Goal: Task Accomplishment & Management: Complete application form

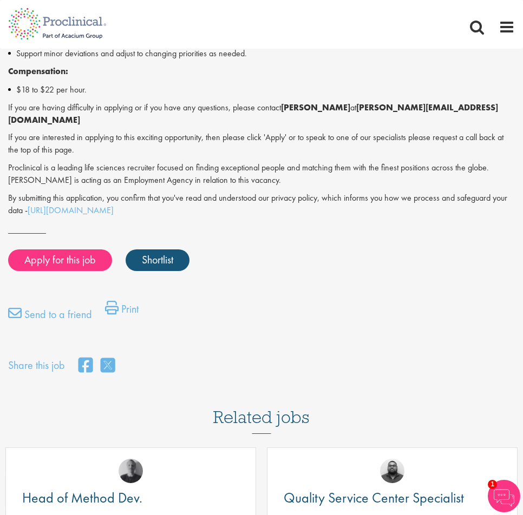
scroll to position [812, 0]
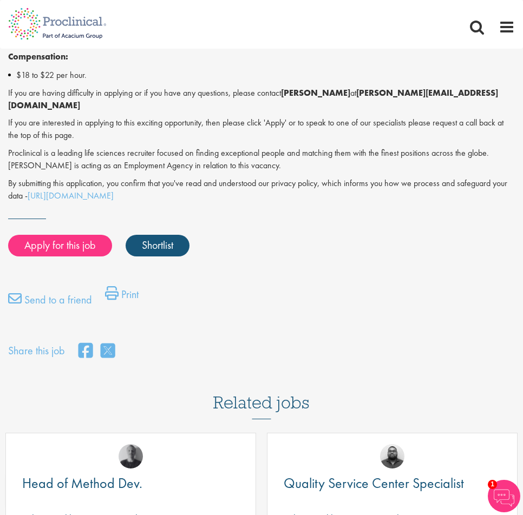
click at [506, 489] on img at bounding box center [504, 496] width 32 height 32
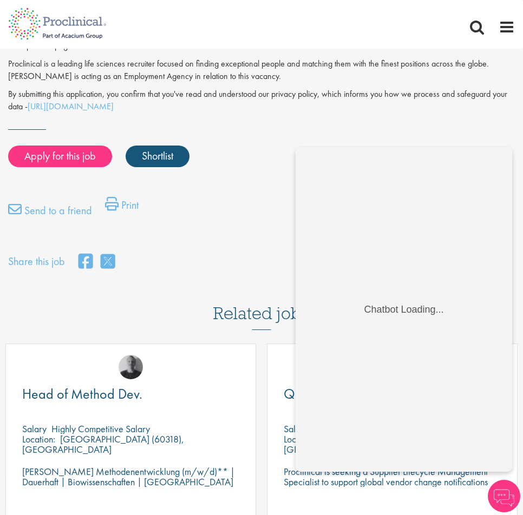
scroll to position [920, 0]
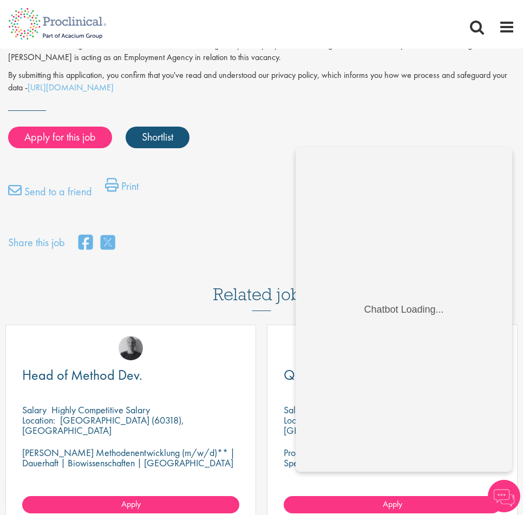
drag, startPoint x: 244, startPoint y: 77, endPoint x: 254, endPoint y: 85, distance: 12.8
click at [245, 78] on p "By submitting this application, you confirm that you've read and understood our…" at bounding box center [261, 81] width 507 height 25
click at [377, 110] on div "Apply for this job Shortlist" at bounding box center [261, 131] width 507 height 43
drag, startPoint x: 255, startPoint y: 120, endPoint x: 230, endPoint y: 188, distance: 73.1
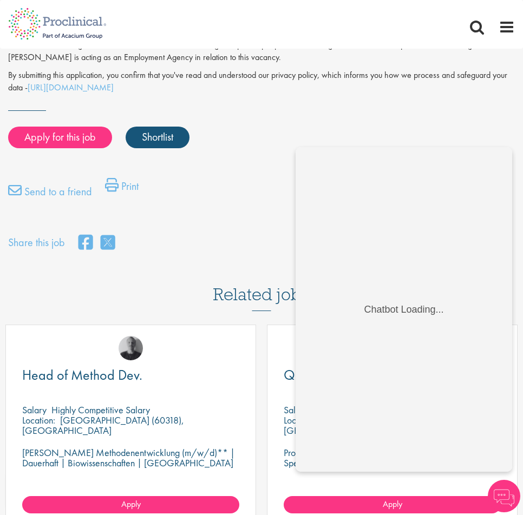
click at [230, 188] on div "Send to a friend Print" at bounding box center [261, 194] width 523 height 43
click at [237, 196] on div "Send to a friend Print" at bounding box center [261, 194] width 523 height 43
click at [259, 173] on div "Send to a friend Print" at bounding box center [261, 194] width 523 height 43
click at [245, 122] on div "Apply for this job Shortlist" at bounding box center [259, 137] width 509 height 32
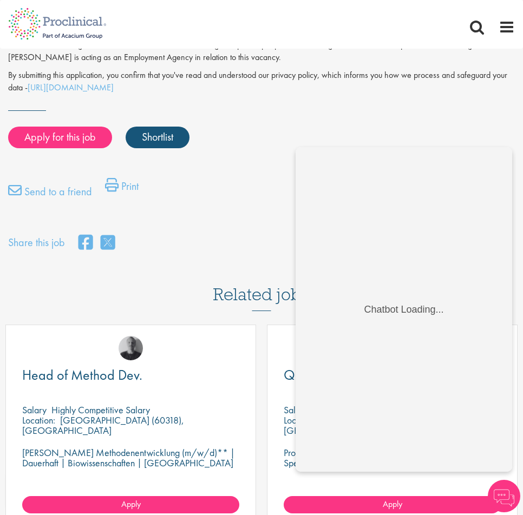
drag, startPoint x: 204, startPoint y: 164, endPoint x: 247, endPoint y: 168, distance: 43.5
click at [206, 173] on div "Send to a friend Print" at bounding box center [261, 194] width 523 height 43
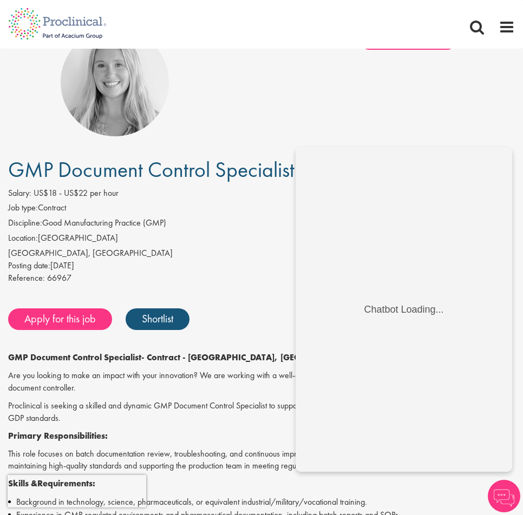
scroll to position [0, 0]
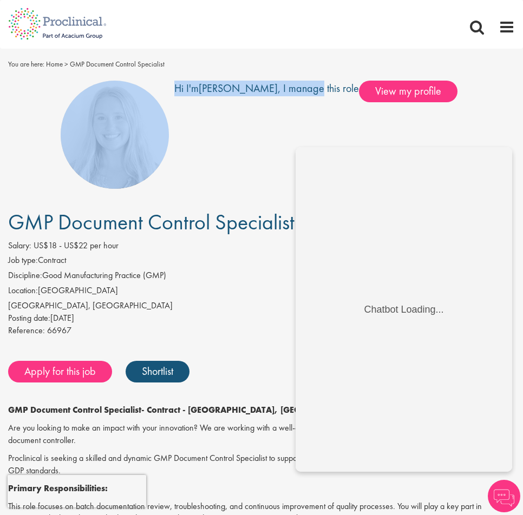
drag, startPoint x: 303, startPoint y: 145, endPoint x: 44, endPoint y: 173, distance: 260.2
click at [44, 173] on div "Hi I'm [PERSON_NAME] , I manage this role View my profile" at bounding box center [261, 135] width 507 height 108
click at [41, 172] on div "Hi I'm [PERSON_NAME] , I manage this role View my profile" at bounding box center [261, 135] width 507 height 108
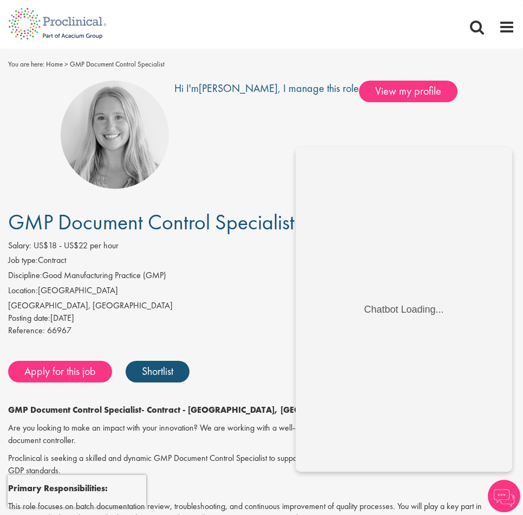
drag, startPoint x: 212, startPoint y: 226, endPoint x: 234, endPoint y: 142, distance: 86.7
click at [234, 142] on div "Hi I'm [PERSON_NAME] , I manage this role" at bounding box center [266, 135] width 185 height 108
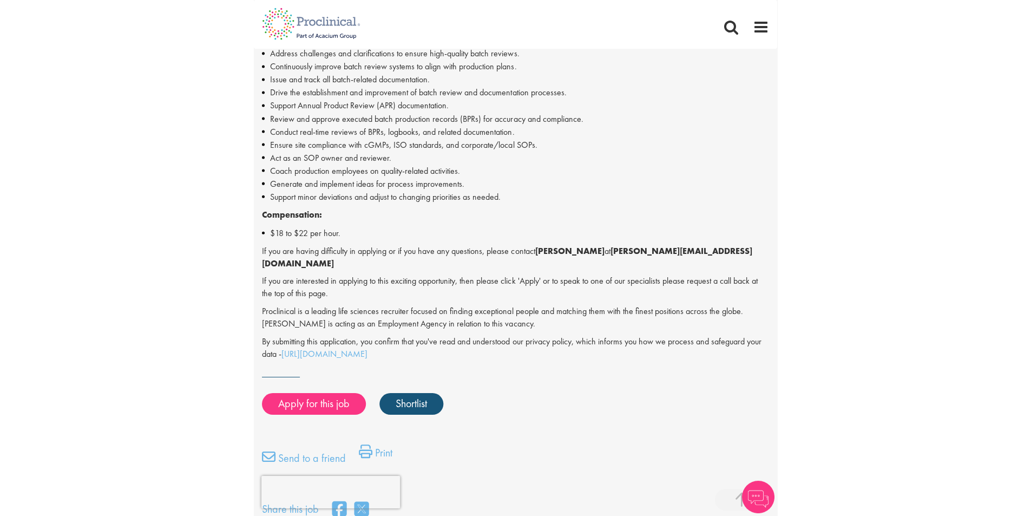
scroll to position [595, 0]
